Goal: Download file/media

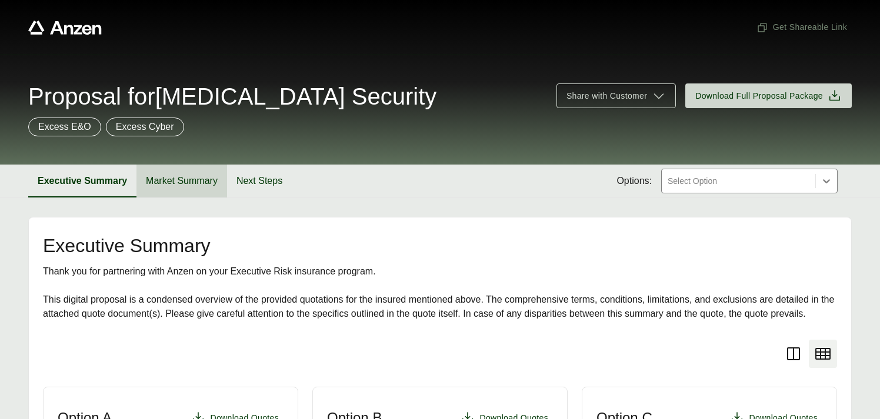
click at [180, 181] on button "Market Summary" at bounding box center [181, 181] width 91 height 33
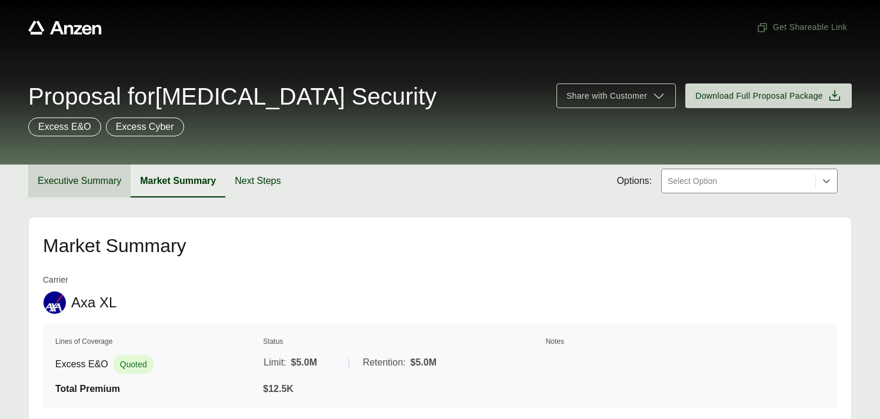
click at [83, 176] on button "Executive Summary" at bounding box center [79, 181] width 102 height 33
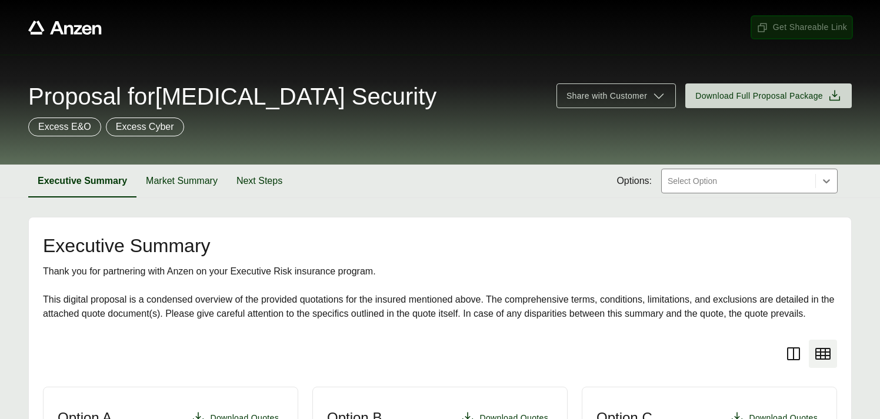
click at [784, 26] on span "Get Shareable Link" at bounding box center [802, 27] width 91 height 12
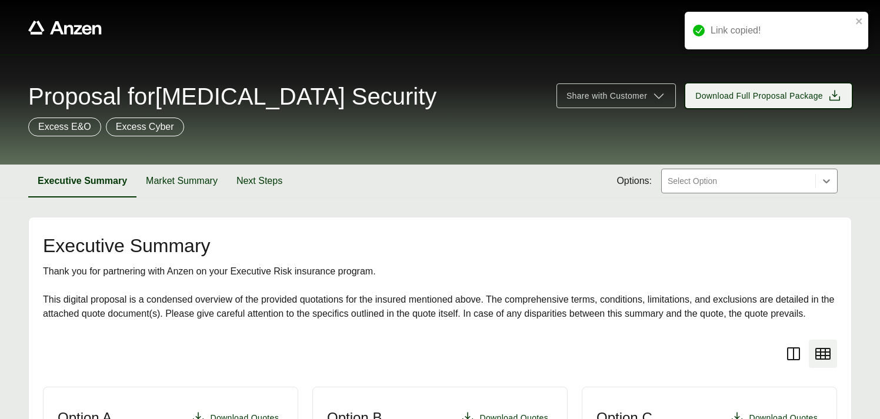
click at [751, 97] on span "Download Full Proposal Package" at bounding box center [759, 96] width 128 height 12
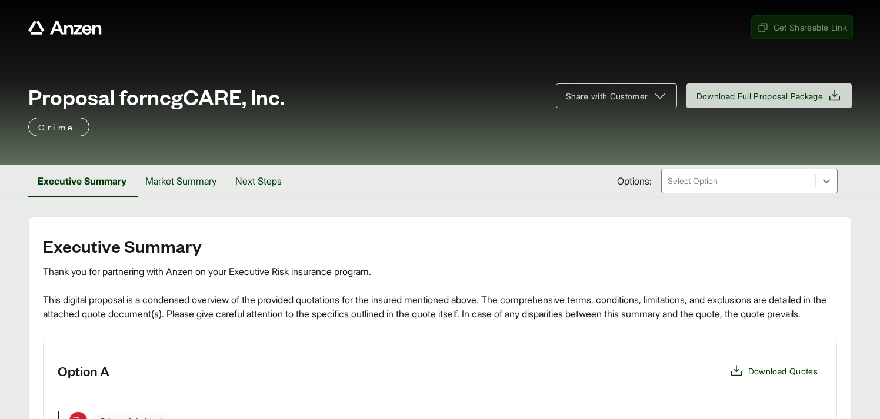
click at [791, 26] on span "Get Shareable Link" at bounding box center [802, 27] width 90 height 12
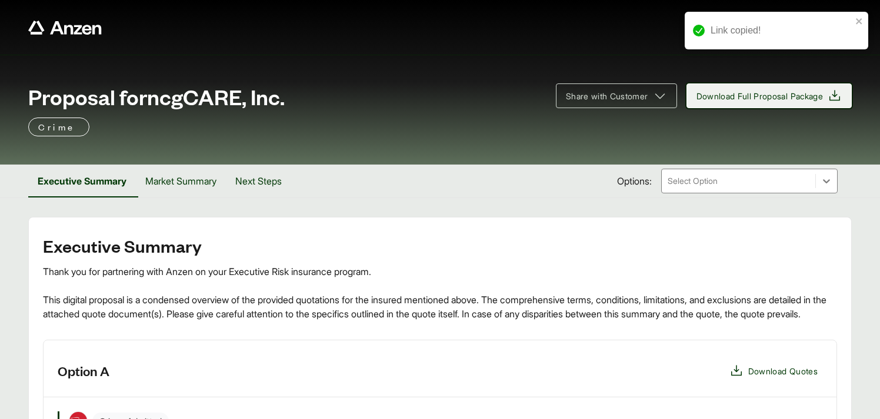
click at [773, 97] on span "Download Full Proposal Package" at bounding box center [760, 96] width 127 height 12
